Goal: Task Accomplishment & Management: Use online tool/utility

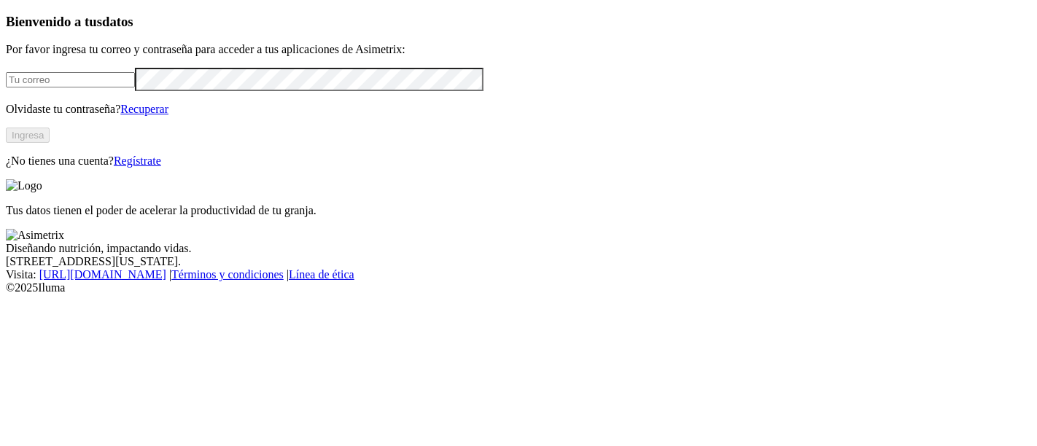
type input "[PERSON_NAME][EMAIL_ADDRESS][DOMAIN_NAME]"
click at [50, 143] on button "Ingresa" at bounding box center [28, 135] width 44 height 15
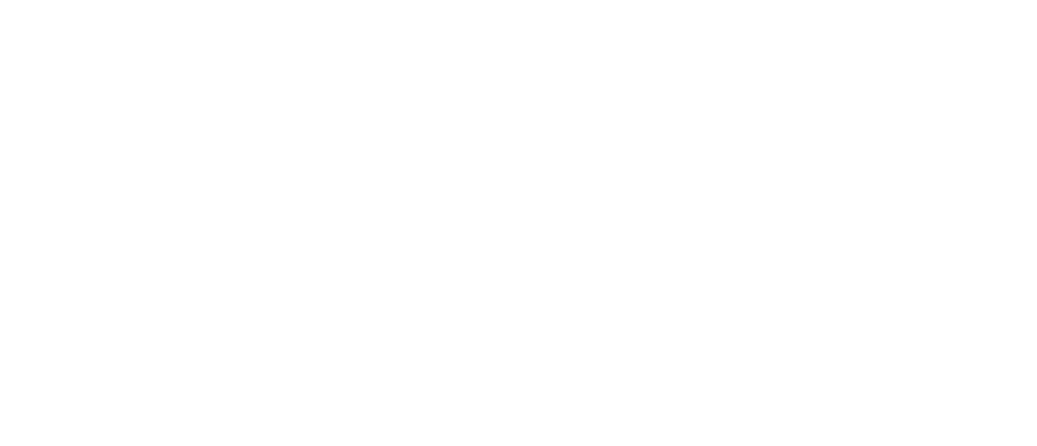
type input "BONANZA MACHOS [DATE]"
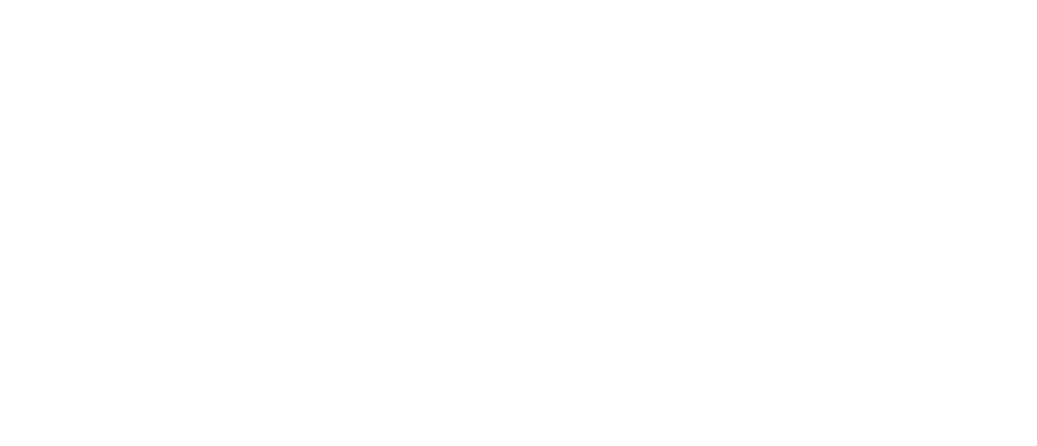
type input "BONANZA HEMBRAS [DATE]"
